Goal: Transaction & Acquisition: Purchase product/service

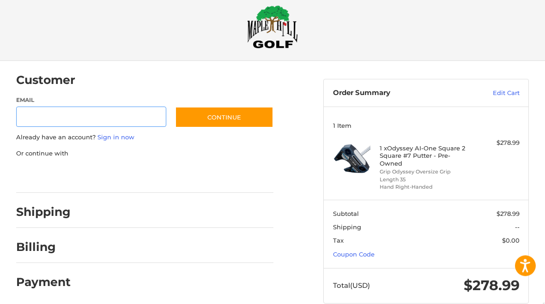
scroll to position [13, 0]
click at [392, 256] on section "Subtotal $278.99 Shipping -- Tax $0.00 Coupon Code" at bounding box center [426, 234] width 204 height 68
click at [366, 251] on link "Coupon Code" at bounding box center [354, 254] width 42 height 7
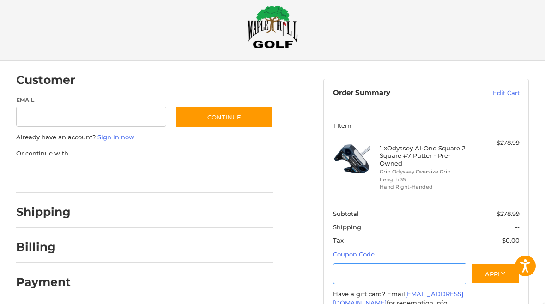
click at [385, 271] on input "Gift Certificate or Coupon Code" at bounding box center [399, 274] width 133 height 21
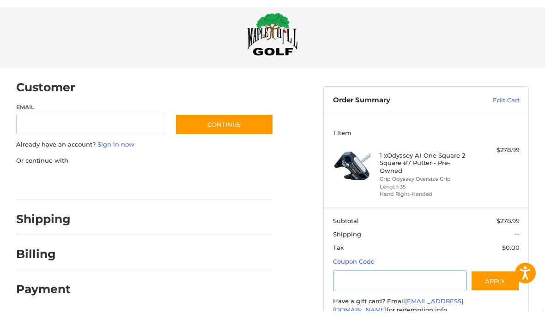
scroll to position [39, 0]
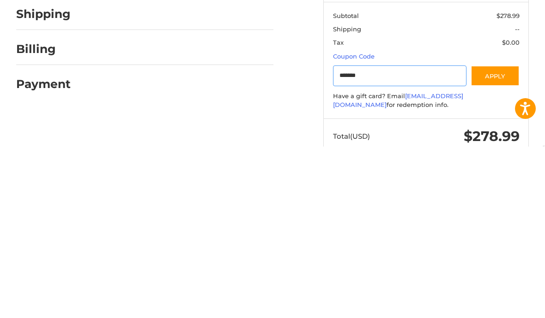
type input "*******"
click at [510, 237] on button "Apply" at bounding box center [494, 247] width 49 height 21
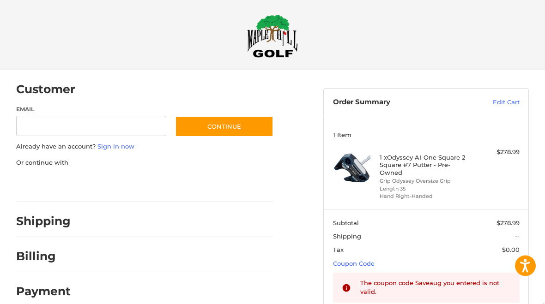
scroll to position [0, 0]
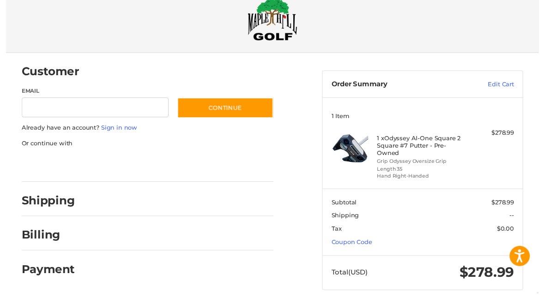
scroll to position [28, 0]
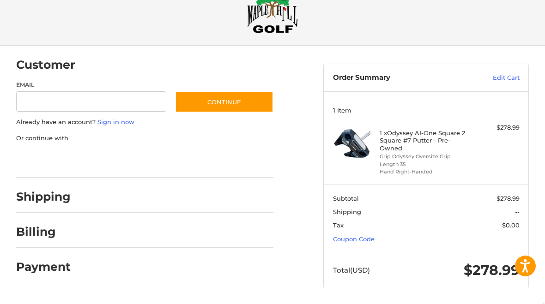
click at [404, 238] on section "Subtotal $278.99 Shipping -- Tax $0.00 Coupon Code" at bounding box center [426, 219] width 204 height 68
click at [373, 235] on link "Coupon Code" at bounding box center [354, 238] width 42 height 7
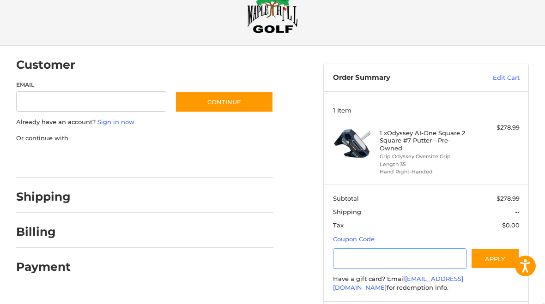
click at [373, 257] on input "Gift Certificate or Coupon Code" at bounding box center [399, 258] width 133 height 21
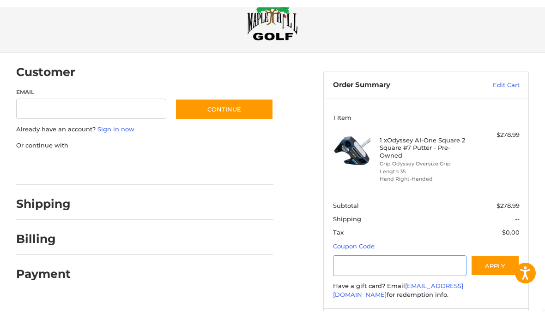
scroll to position [39, 0]
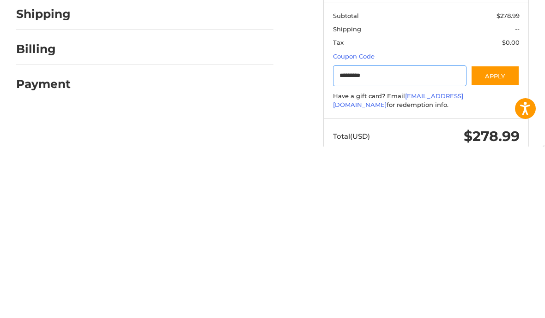
type input "*********"
click at [501, 237] on button "Apply" at bounding box center [494, 247] width 49 height 21
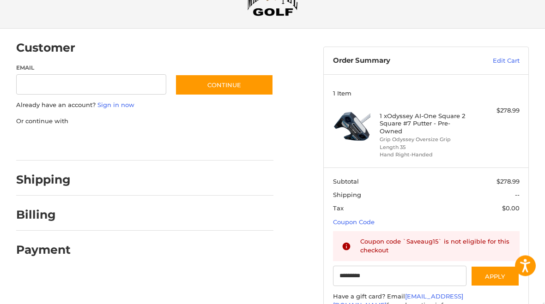
scroll to position [0, 0]
